Goal: Information Seeking & Learning: Learn about a topic

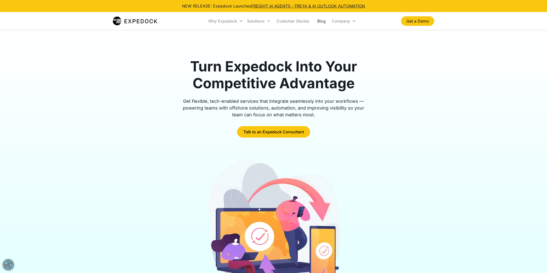
click at [320, 22] on link "Blog" at bounding box center [321, 21] width 17 height 17
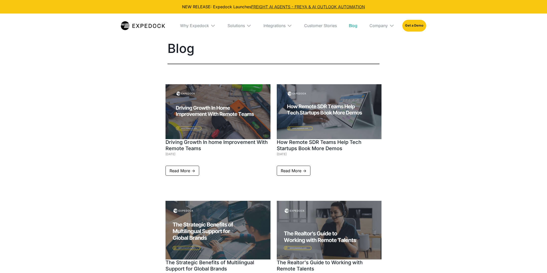
select select
click at [292, 175] on link "Read More ->" at bounding box center [294, 171] width 34 height 10
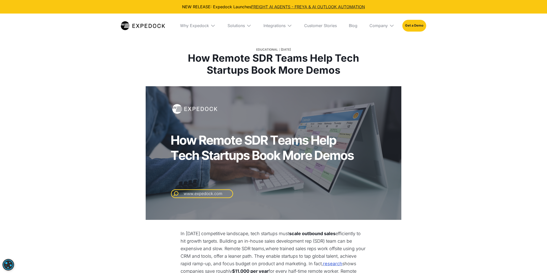
select select
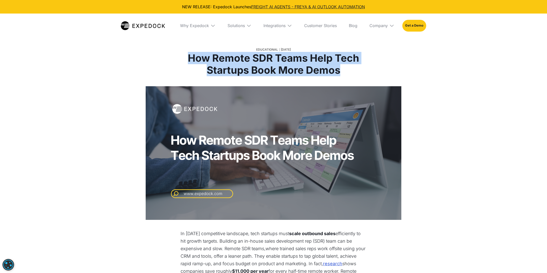
drag, startPoint x: 345, startPoint y: 71, endPoint x: 168, endPoint y: 55, distance: 177.2
click at [168, 55] on div "Educational September 3, 2025 How Remote SDR Teams Help Tech Startups Book More…" at bounding box center [273, 61] width 236 height 49
copy h1 "How Remote SDR Teams Help Tech Startups Book More Demos"
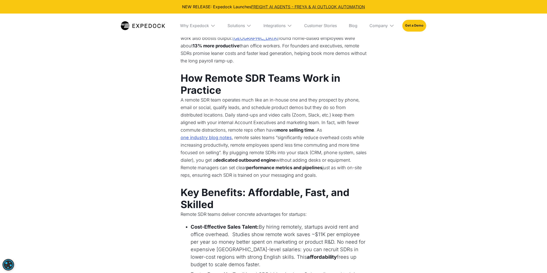
scroll to position [243, 0]
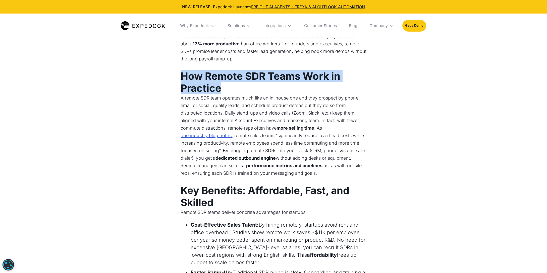
drag, startPoint x: 203, startPoint y: 80, endPoint x: 180, endPoint y: 77, distance: 22.9
click at [180, 77] on h3 "How Remote SDR Teams Work in Practice" at bounding box center [273, 82] width 186 height 24
click at [229, 84] on h3 "How Remote SDR Teams Work in Practice" at bounding box center [273, 82] width 186 height 24
drag, startPoint x: 231, startPoint y: 89, endPoint x: 245, endPoint y: 74, distance: 20.9
click at [245, 74] on h3 "How Remote SDR Teams Work in Practice" at bounding box center [273, 82] width 186 height 24
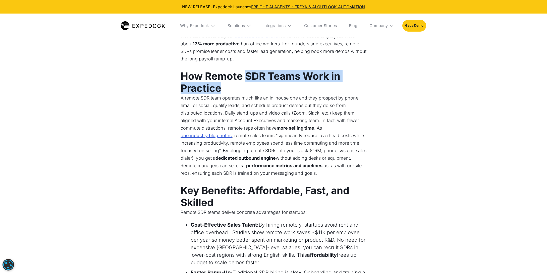
copy h3 "SDR Teams Work in Practice"
click at [202, 86] on h3 "How Remote SDR Teams Work in Practice" at bounding box center [273, 82] width 186 height 24
drag, startPoint x: 184, startPoint y: 74, endPoint x: 327, endPoint y: 78, distance: 143.6
click at [327, 78] on h3 "How Remote SDR Teams Work in Practice" at bounding box center [273, 82] width 186 height 24
copy h3 "How Remote SDR Teams Work"
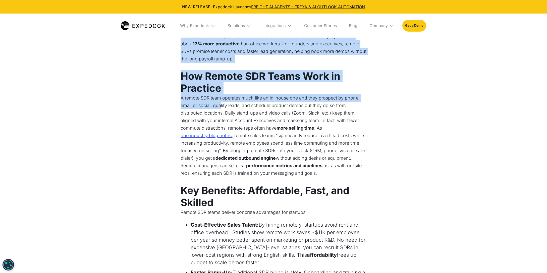
drag, startPoint x: 180, startPoint y: 97, endPoint x: 221, endPoint y: 106, distance: 41.8
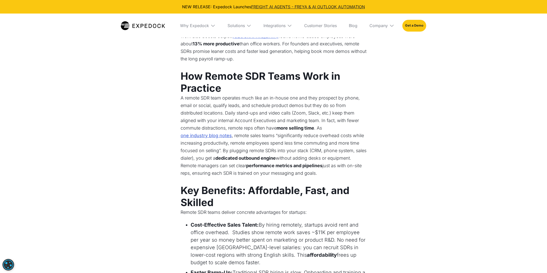
click at [197, 120] on p "A remote SDR team operates much like an in-house one and they prospect by phone…" at bounding box center [273, 135] width 186 height 83
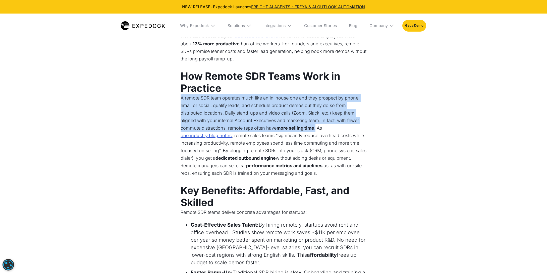
drag, startPoint x: 181, startPoint y: 100, endPoint x: 317, endPoint y: 126, distance: 138.2
click at [317, 126] on p "A remote SDR team operates much like an in-house one and they prospect by phone…" at bounding box center [273, 135] width 186 height 83
copy p "A remote SDR team operates much like an in-house one and they prospect by phone…"
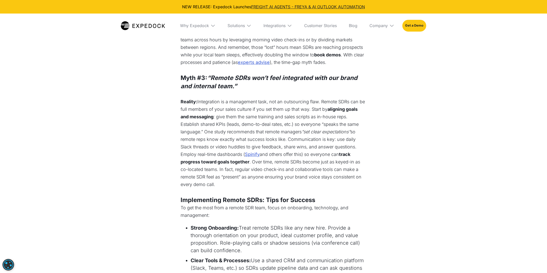
scroll to position [1038, 0]
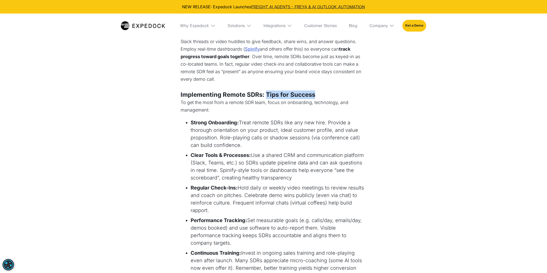
drag, startPoint x: 317, startPoint y: 95, endPoint x: 266, endPoint y: 96, distance: 50.5
click at [266, 96] on h5 "Implementing Remote SDRs: Tips for Success" at bounding box center [273, 95] width 186 height 9
copy h5 "Tips for Success"
drag, startPoint x: 239, startPoint y: 121, endPoint x: 182, endPoint y: 118, distance: 56.3
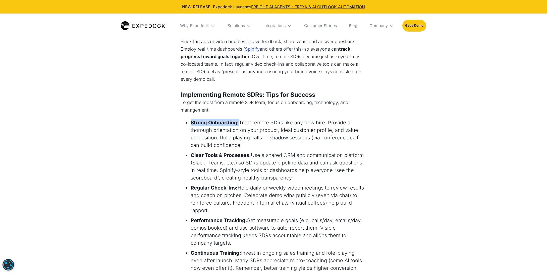
copy strong "Strong Onboarding:"
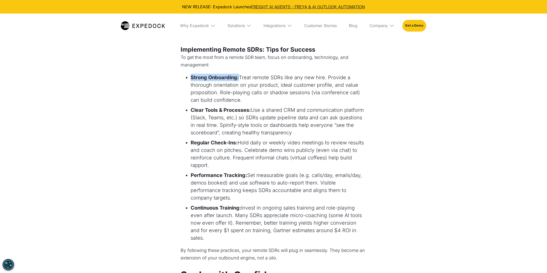
scroll to position [1102, 0]
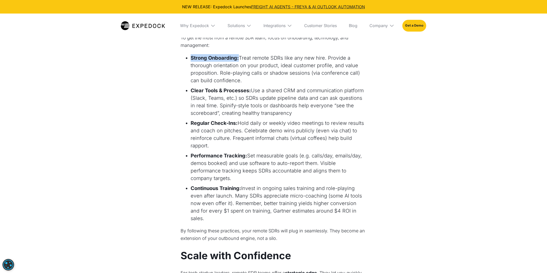
drag, startPoint x: 365, startPoint y: 204, endPoint x: 187, endPoint y: 58, distance: 230.8
click at [187, 58] on ul "Strong Onboarding: Treat remote SDRs like any new hire. Provide a thorough orie…" at bounding box center [273, 139] width 186 height 171
copy ul "Strong Onboarding: Treat remote SDRs like any new hire. Provide a thorough orie…"
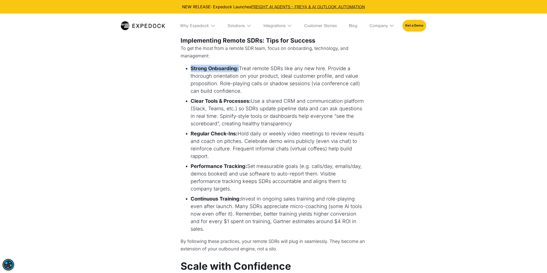
scroll to position [1084, 0]
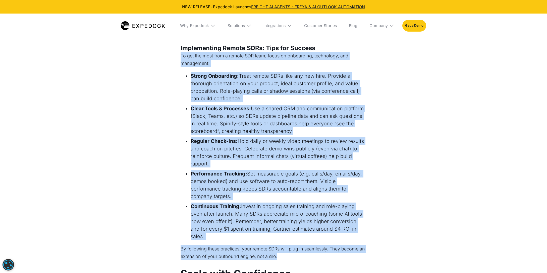
drag, startPoint x: 181, startPoint y: 55, endPoint x: 321, endPoint y: 241, distance: 233.0
copy div "To get the most from a remote SDR team, focus on onboarding, technology, and ma…"
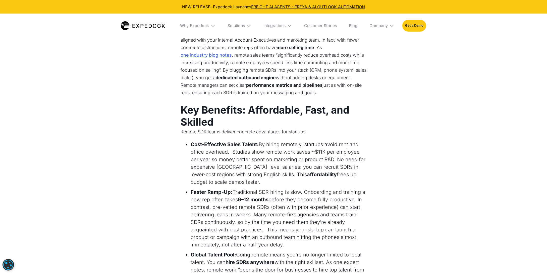
scroll to position [232, 0]
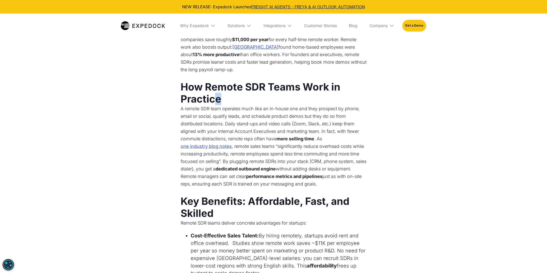
drag, startPoint x: 224, startPoint y: 99, endPoint x: 216, endPoint y: 93, distance: 9.4
click at [216, 93] on h3 "How Remote SDR Teams Work in Practice" at bounding box center [273, 93] width 186 height 24
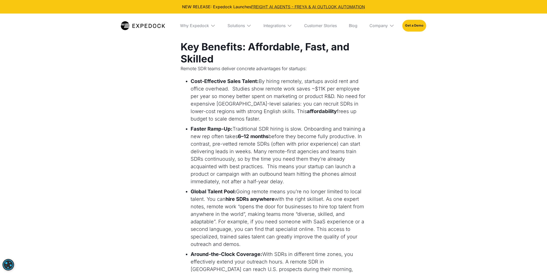
scroll to position [344, 0]
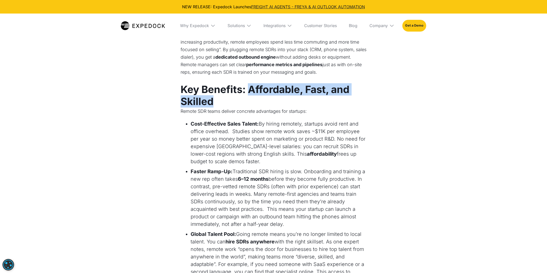
drag, startPoint x: 226, startPoint y: 101, endPoint x: 248, endPoint y: 89, distance: 25.4
click at [248, 89] on h3 "Key Benefits: Affordable, Fast, and Skilled" at bounding box center [273, 96] width 186 height 24
copy h3 "Affordable, Fast, and Skilled"
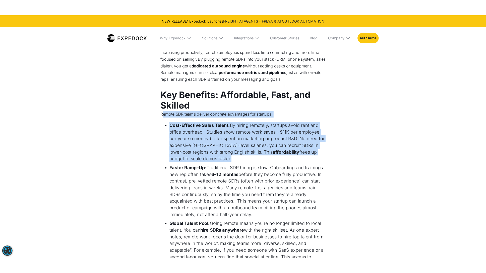
scroll to position [559, 0]
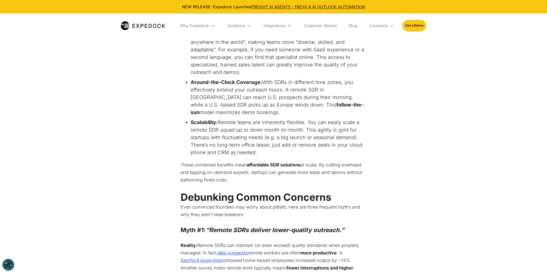
drag, startPoint x: 183, startPoint y: 110, endPoint x: 250, endPoint y: 179, distance: 96.7
copy div "emote SDR teams deliver concrete advantages for startups: Cost-Effective Sales …"
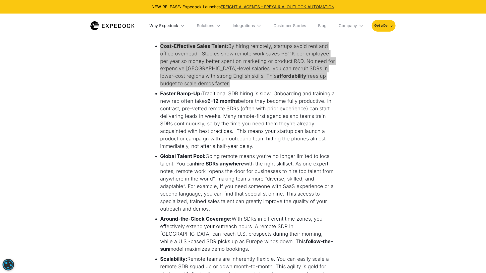
scroll to position [110, 0]
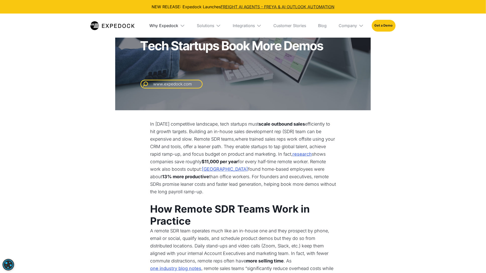
click at [163, 27] on div "Why Expedock" at bounding box center [164, 25] width 29 height 5
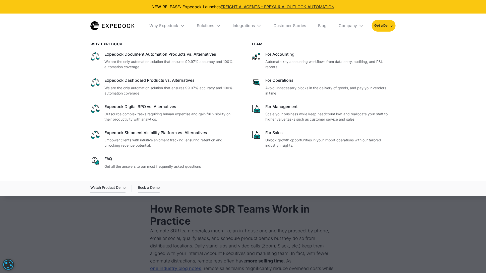
click at [98, 26] on img at bounding box center [112, 25] width 44 height 9
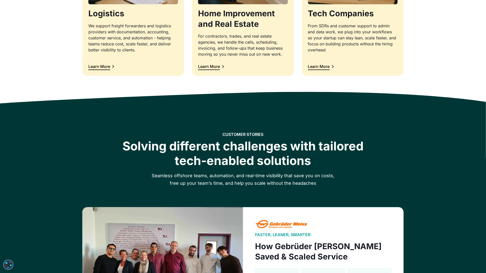
scroll to position [468, 0]
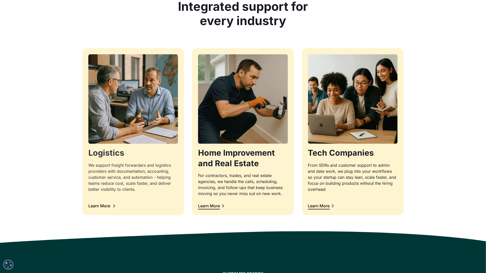
click at [137, 159] on div at bounding box center [133, 161] width 90 height 4
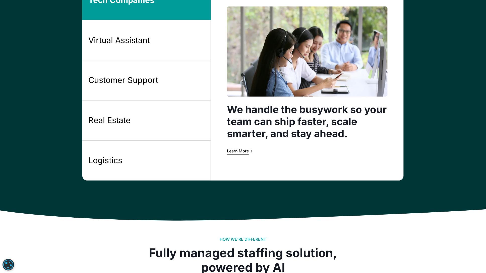
scroll to position [431, 0]
click at [237, 150] on div "Learn More" at bounding box center [238, 151] width 22 height 4
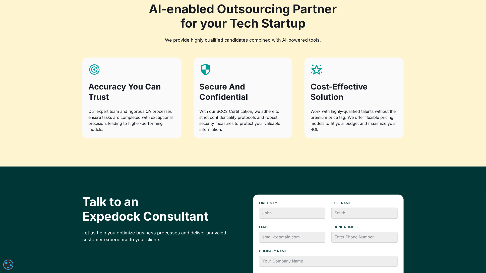
scroll to position [615, 0]
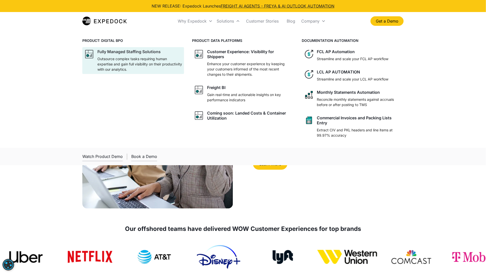
click at [148, 50] on div "Fully Managed Staffing Solutions" at bounding box center [128, 51] width 63 height 5
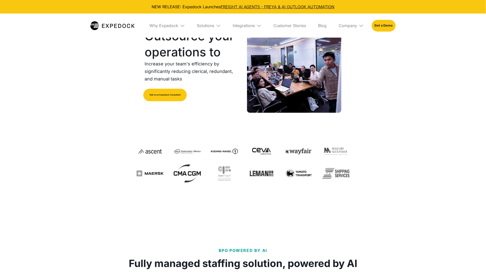
select select
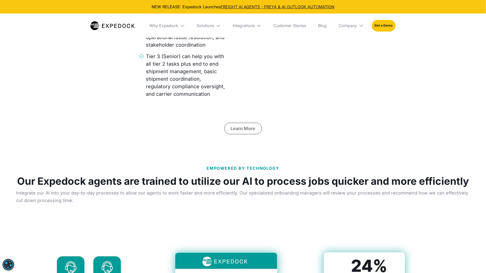
scroll to position [1310, 0]
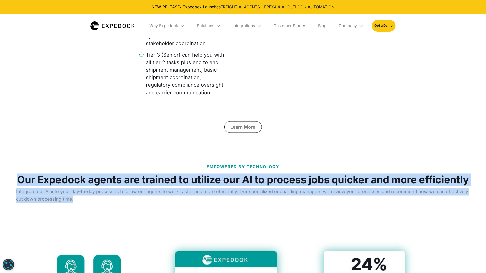
drag, startPoint x: 15, startPoint y: 160, endPoint x: 431, endPoint y: 183, distance: 416.3
copy div "Our Expedock agents are trained to utilize our AI to process jobs quicker and m…"
click at [51, 174] on h1 "Our Expedock agents are trained to utilize our AI to process jobs quicker and m…" at bounding box center [243, 180] width 452 height 12
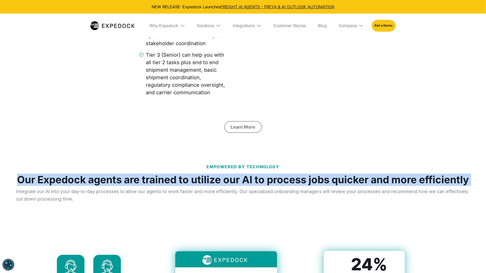
drag, startPoint x: 18, startPoint y: 160, endPoint x: 477, endPoint y: 170, distance: 459.2
copy h1 "Our Expedock agents are trained to utilize our AI to process jobs quicker and m…"
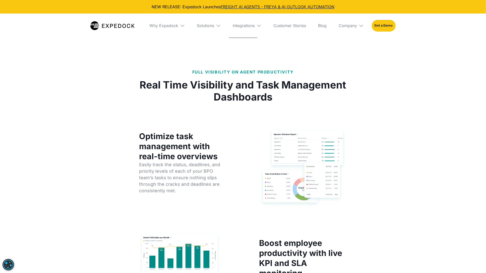
scroll to position [1672, 0]
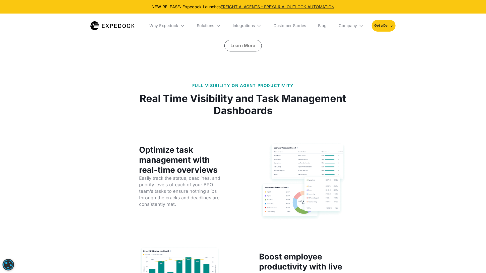
click at [140, 175] on p "Easily track the status, deadlines, and priority levels of each of your BPO tea…" at bounding box center [183, 191] width 88 height 33
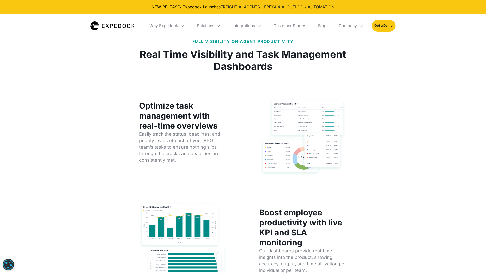
scroll to position [1725, 0]
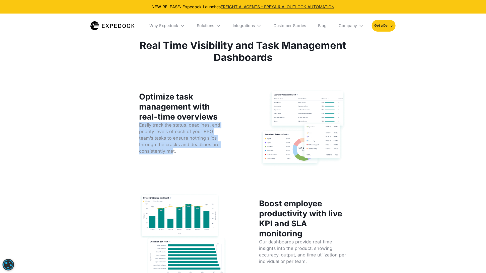
drag, startPoint x: 137, startPoint y: 108, endPoint x: 172, endPoint y: 132, distance: 42.4
click at [172, 132] on div "Optimize task management with real-time overviews Easily track the status, dead…" at bounding box center [243, 128] width 213 height 79
copy p "Easily track the status, deadlines, and priority levels of each of your BPO tea…"
drag, startPoint x: 180, startPoint y: 134, endPoint x: 136, endPoint y: 106, distance: 51.7
click at [136, 106] on div "FULL VISIBILITY ON AGENT PRODUCTIVITY Real Time Visibility and Task Management …" at bounding box center [243, 169] width 225 height 311
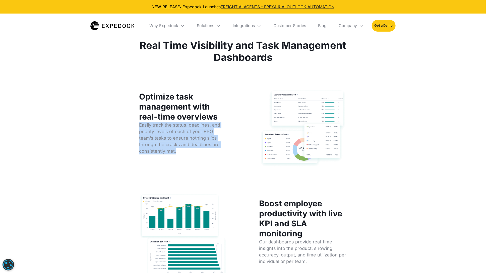
copy p "Easily track the status, deadlines, and priority levels of each of your BPO tea…"
